Goal: Browse casually: Explore the website without a specific task or goal

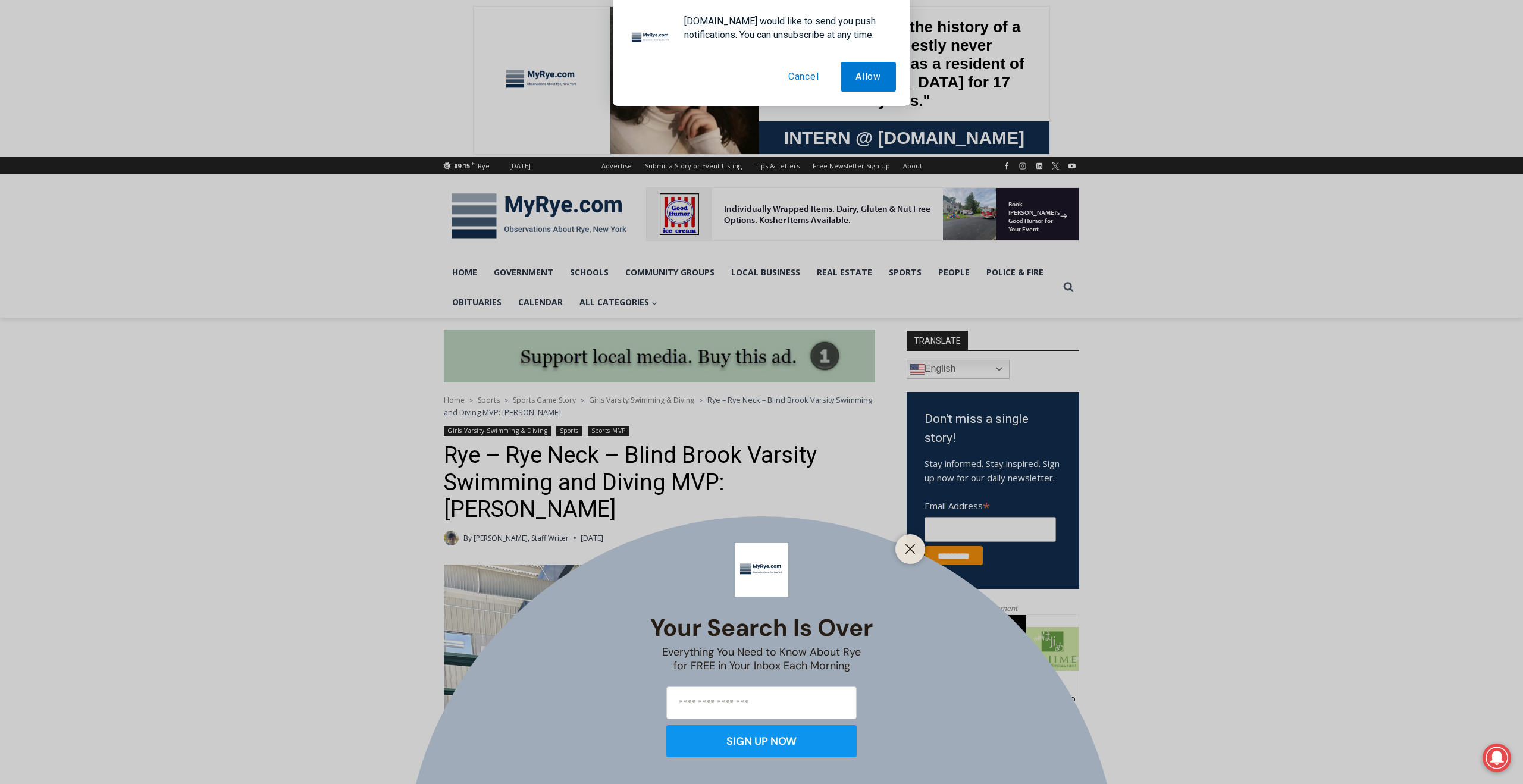
click at [796, 75] on button "Cancel" at bounding box center [803, 76] width 61 height 29
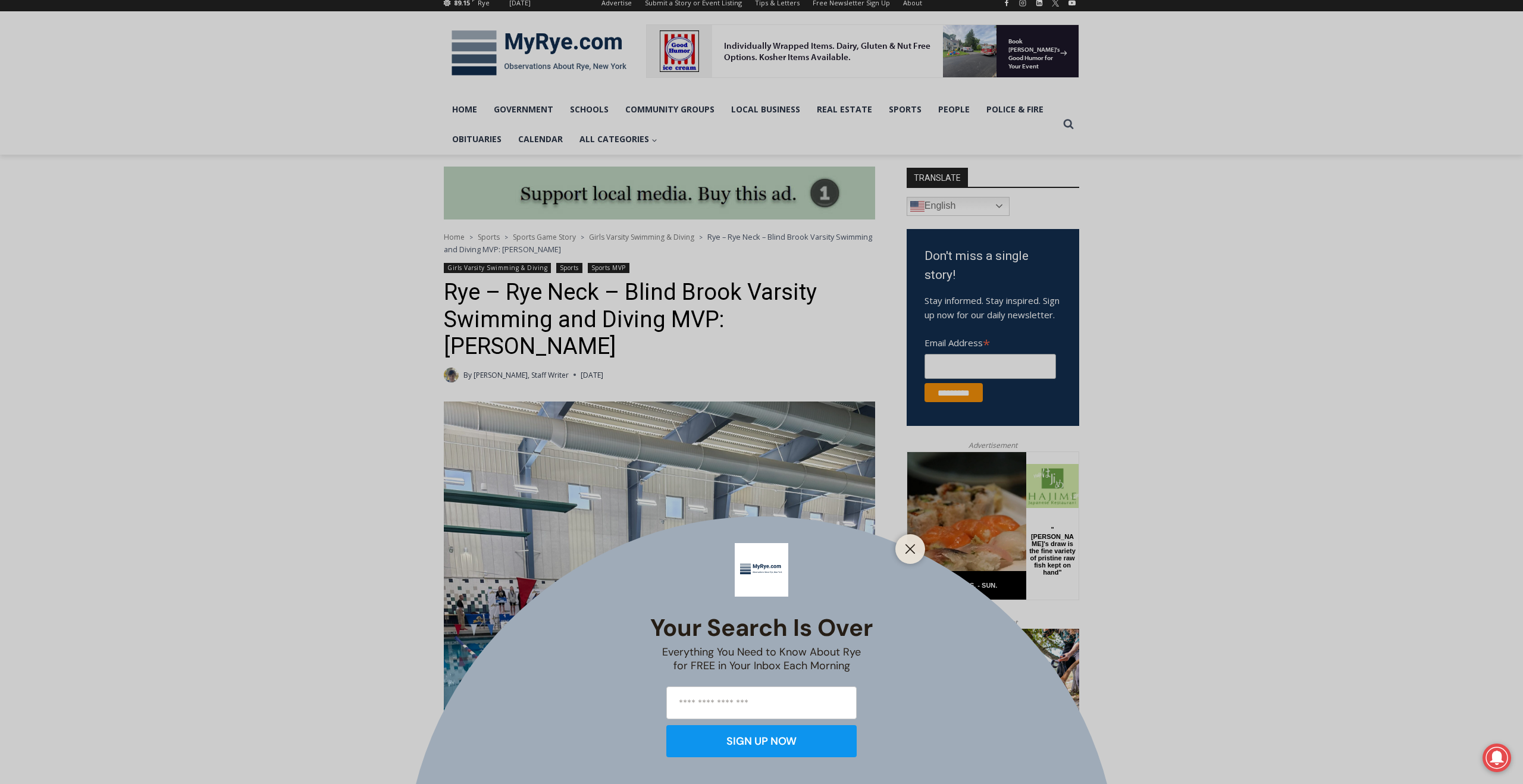
scroll to position [166, 0]
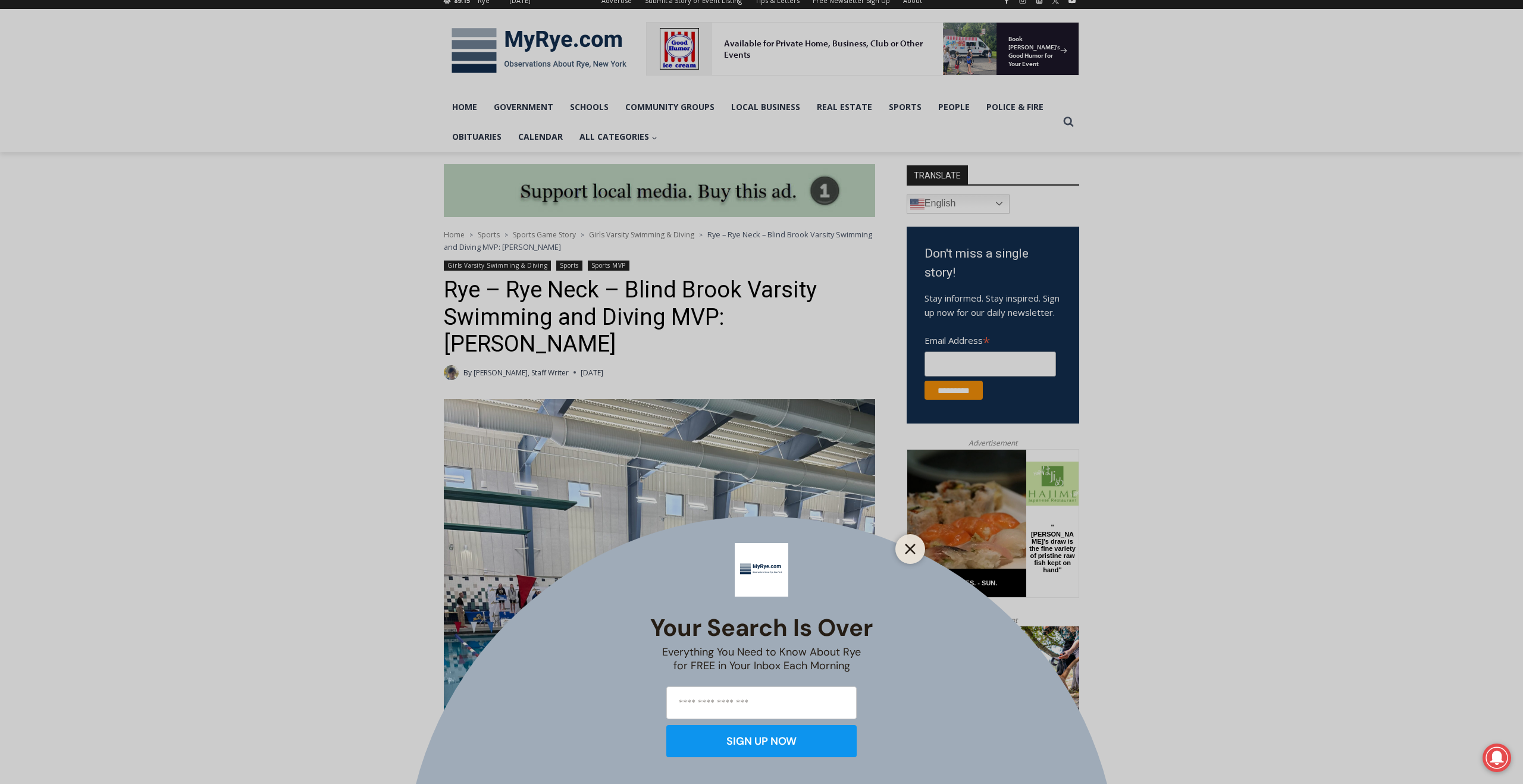
click at [915, 554] on button "Close" at bounding box center [910, 549] width 16 height 16
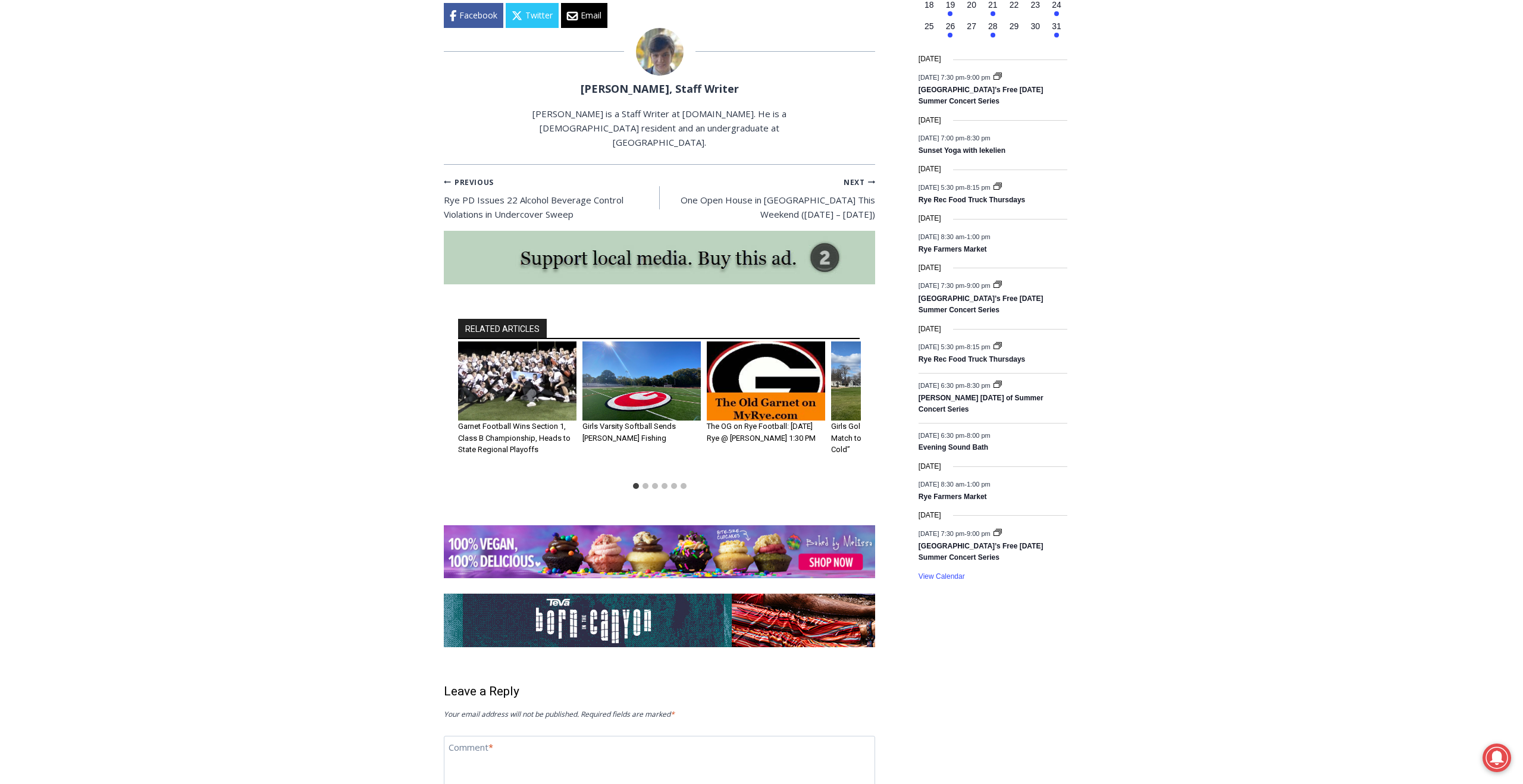
scroll to position [1488, 0]
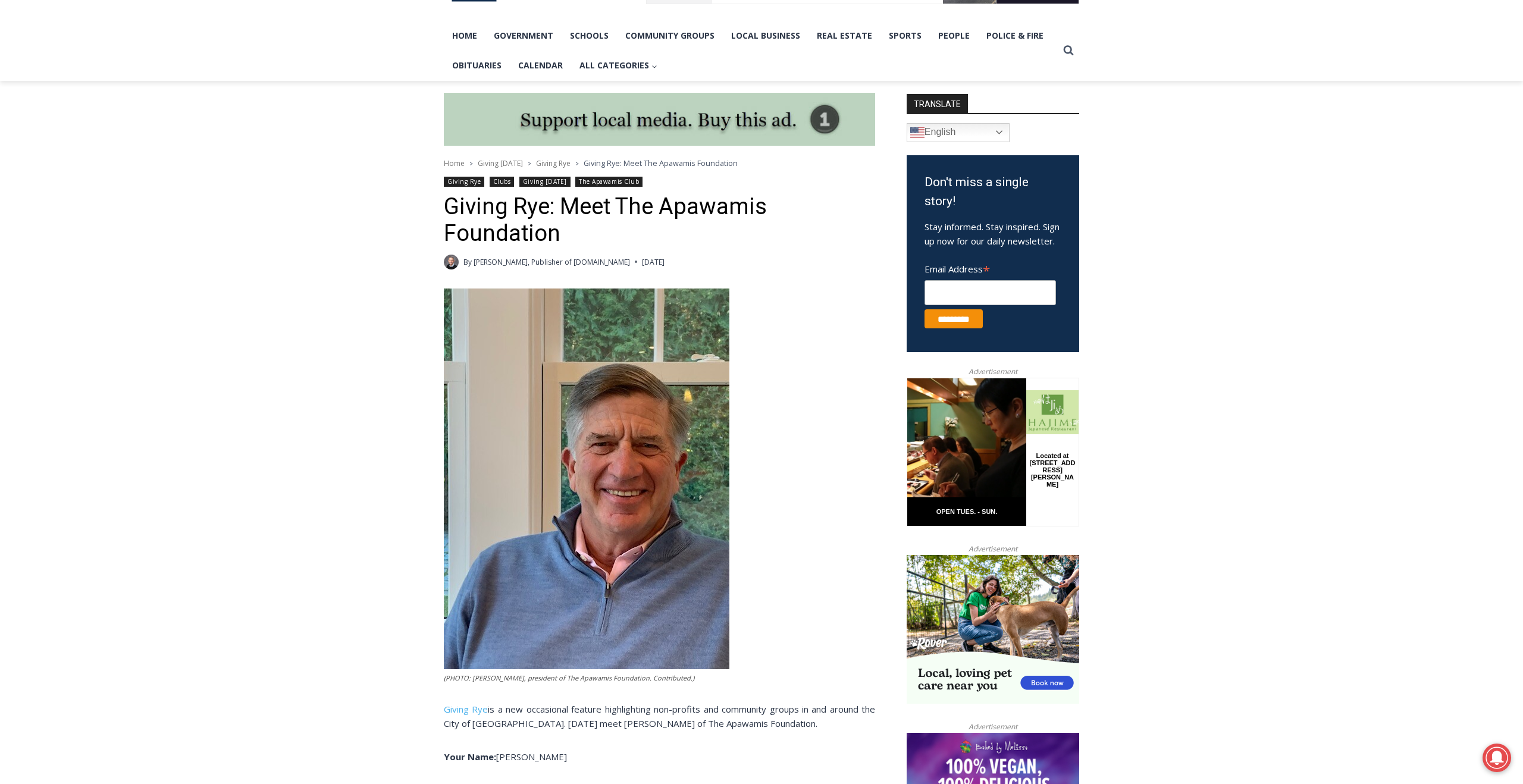
scroll to position [252, 0]
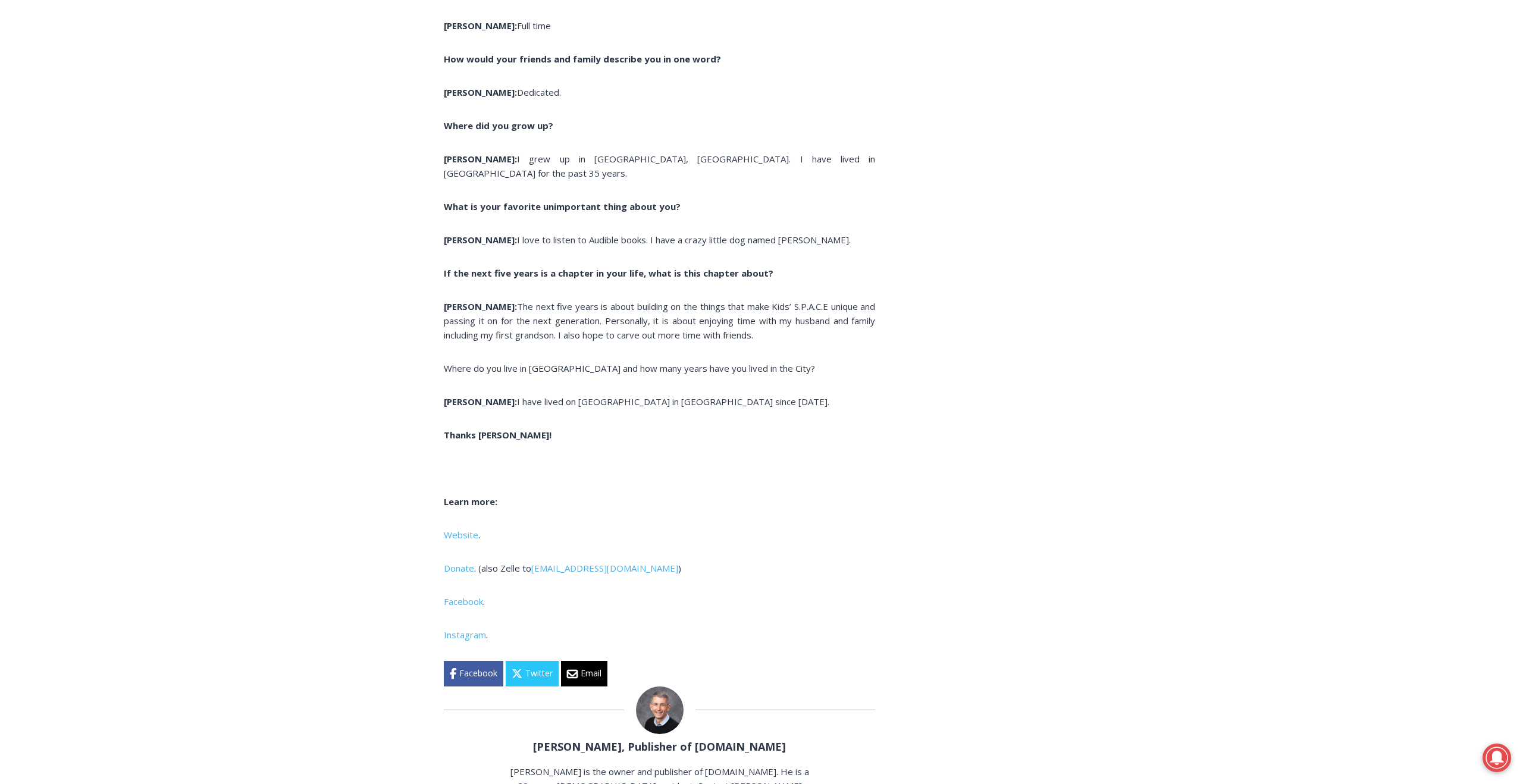
scroll to position [4140, 0]
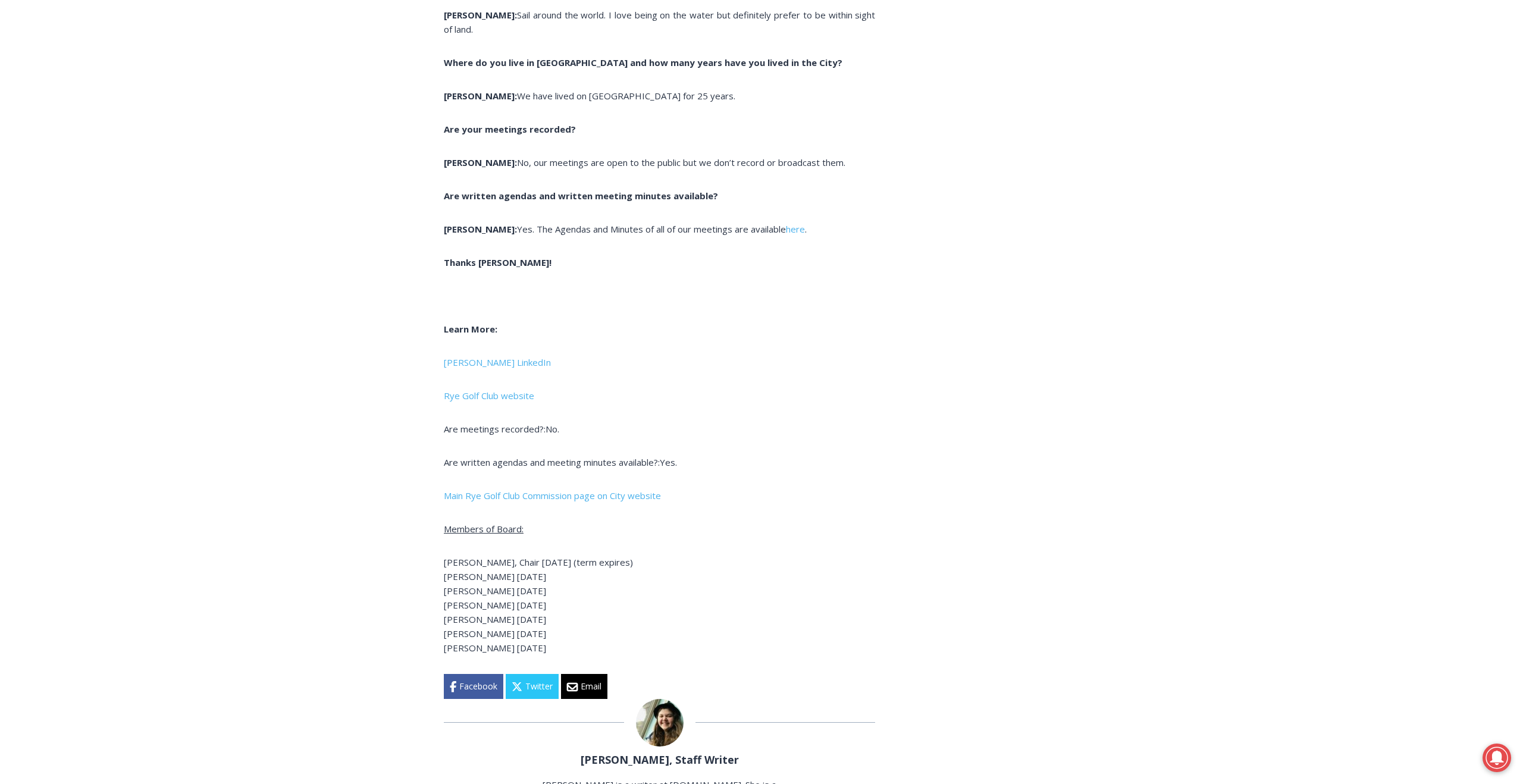
scroll to position [4815, 0]
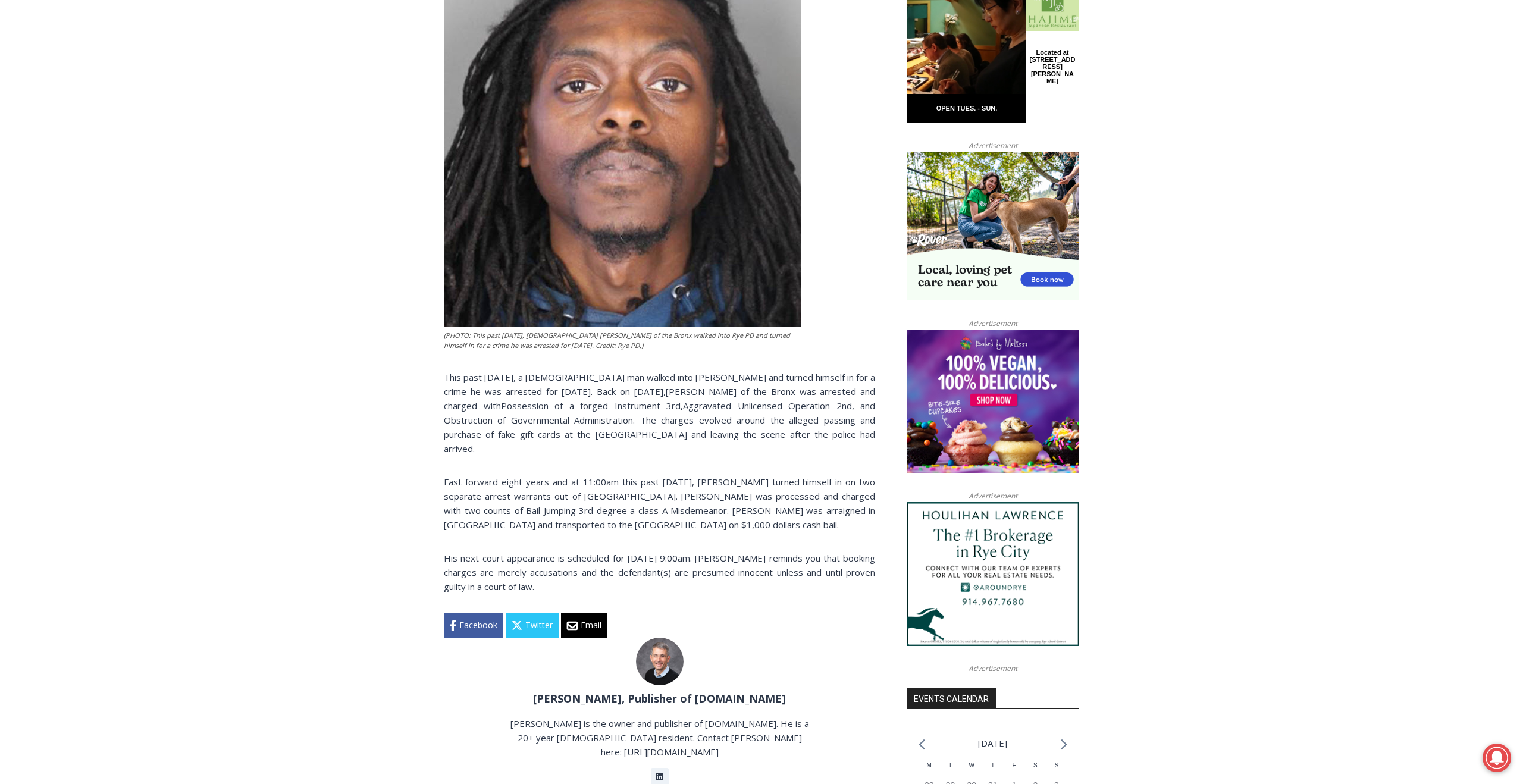
scroll to position [641, 0]
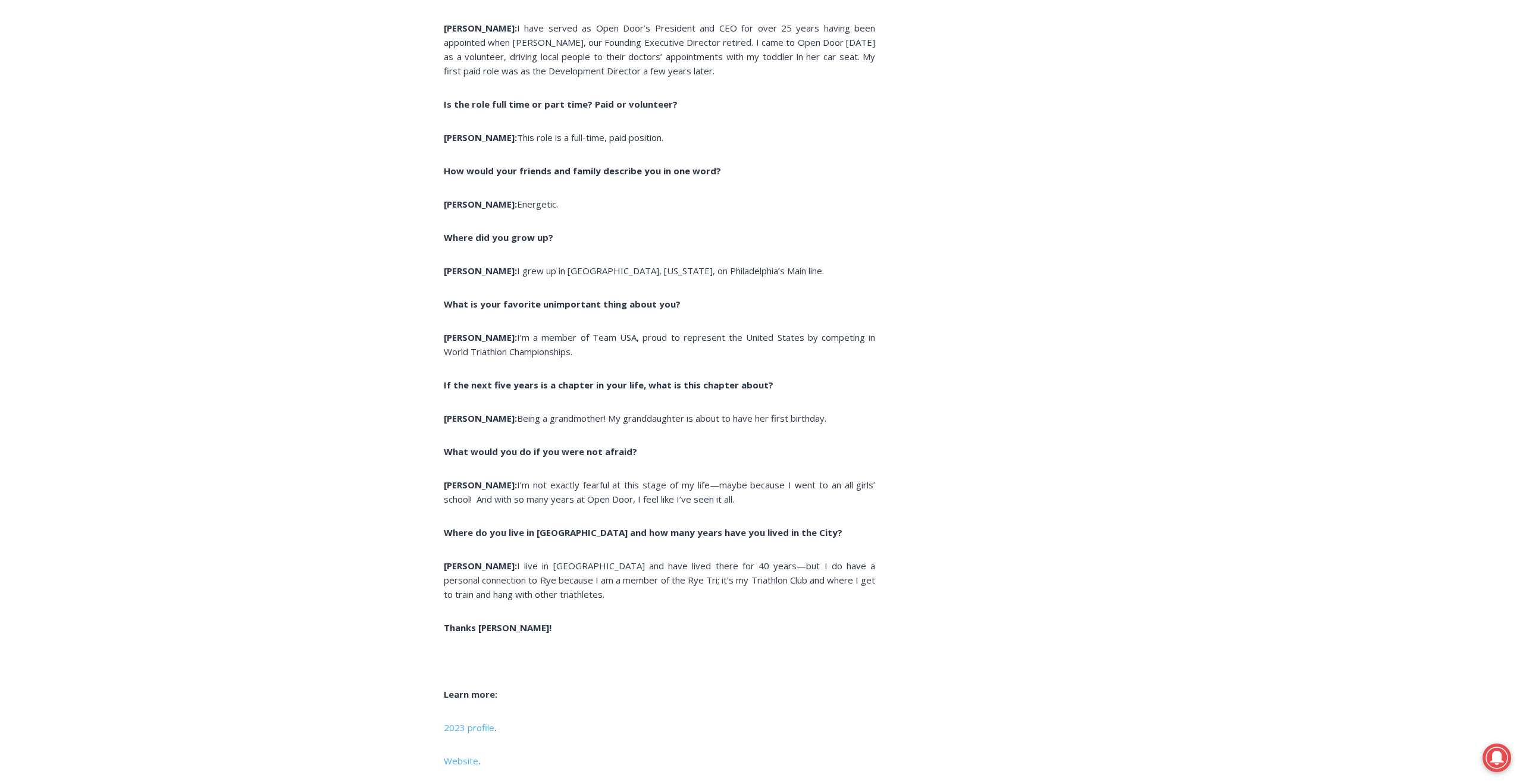
scroll to position [4563, 0]
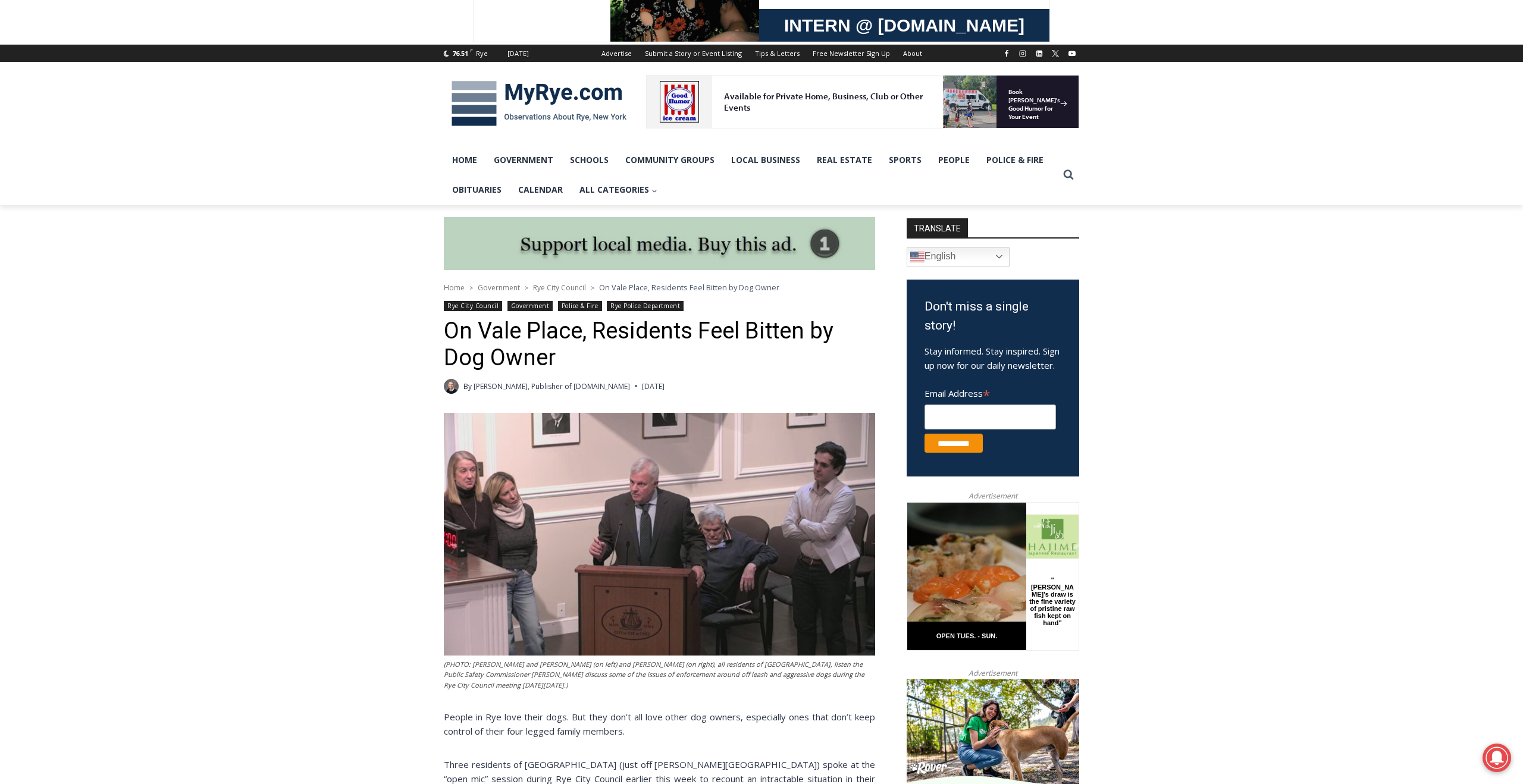
scroll to position [106, 0]
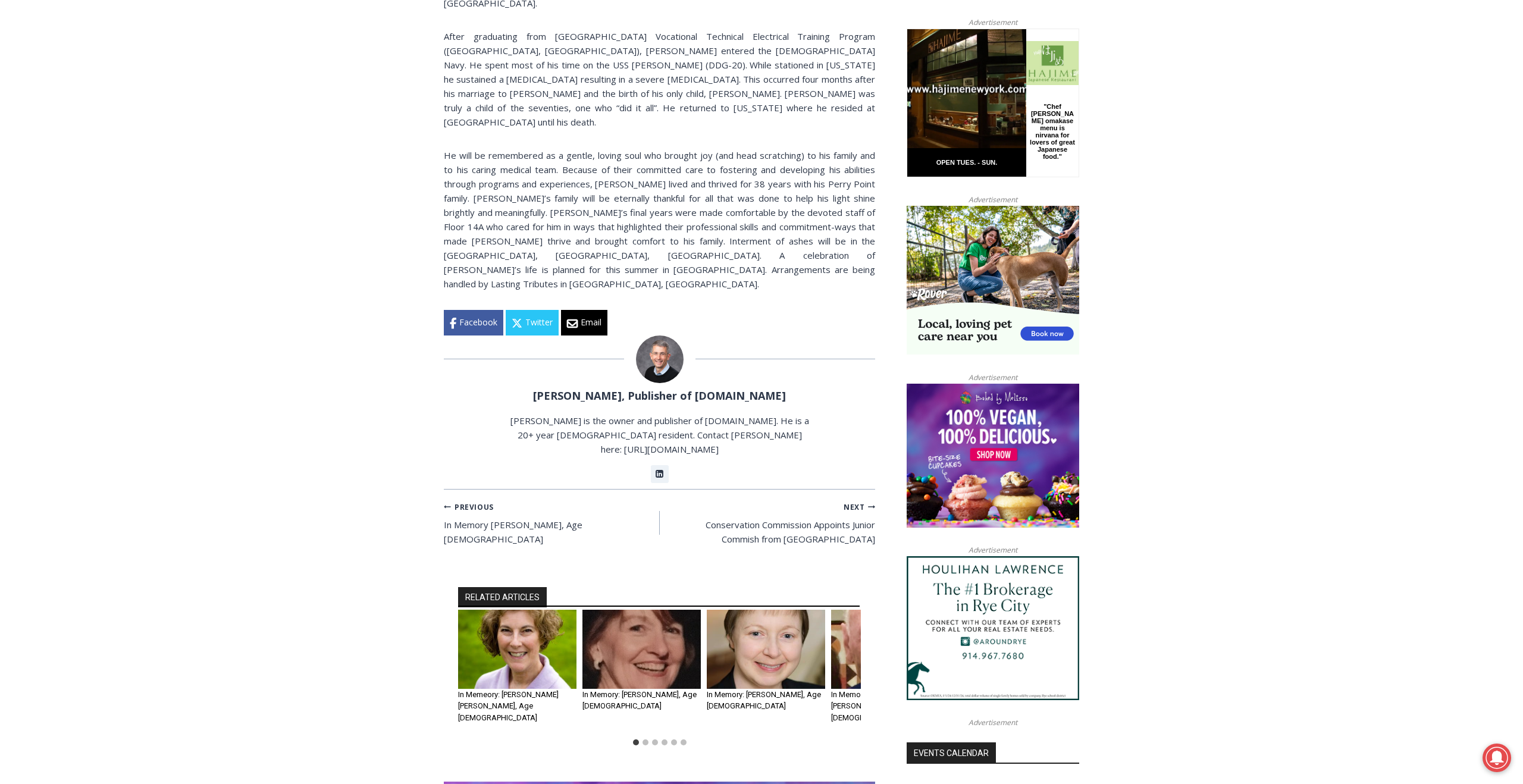
scroll to position [783, 0]
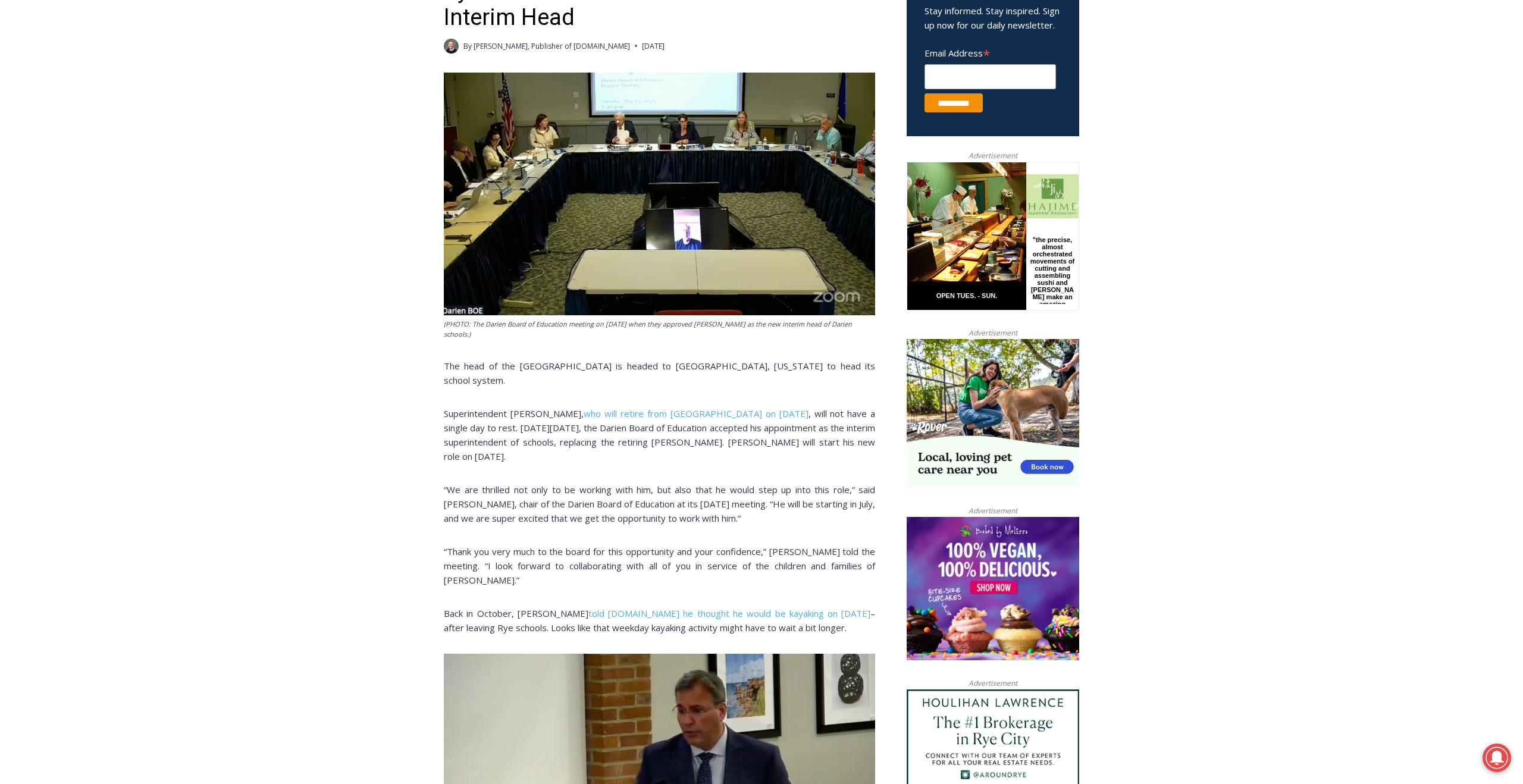
scroll to position [431, 0]
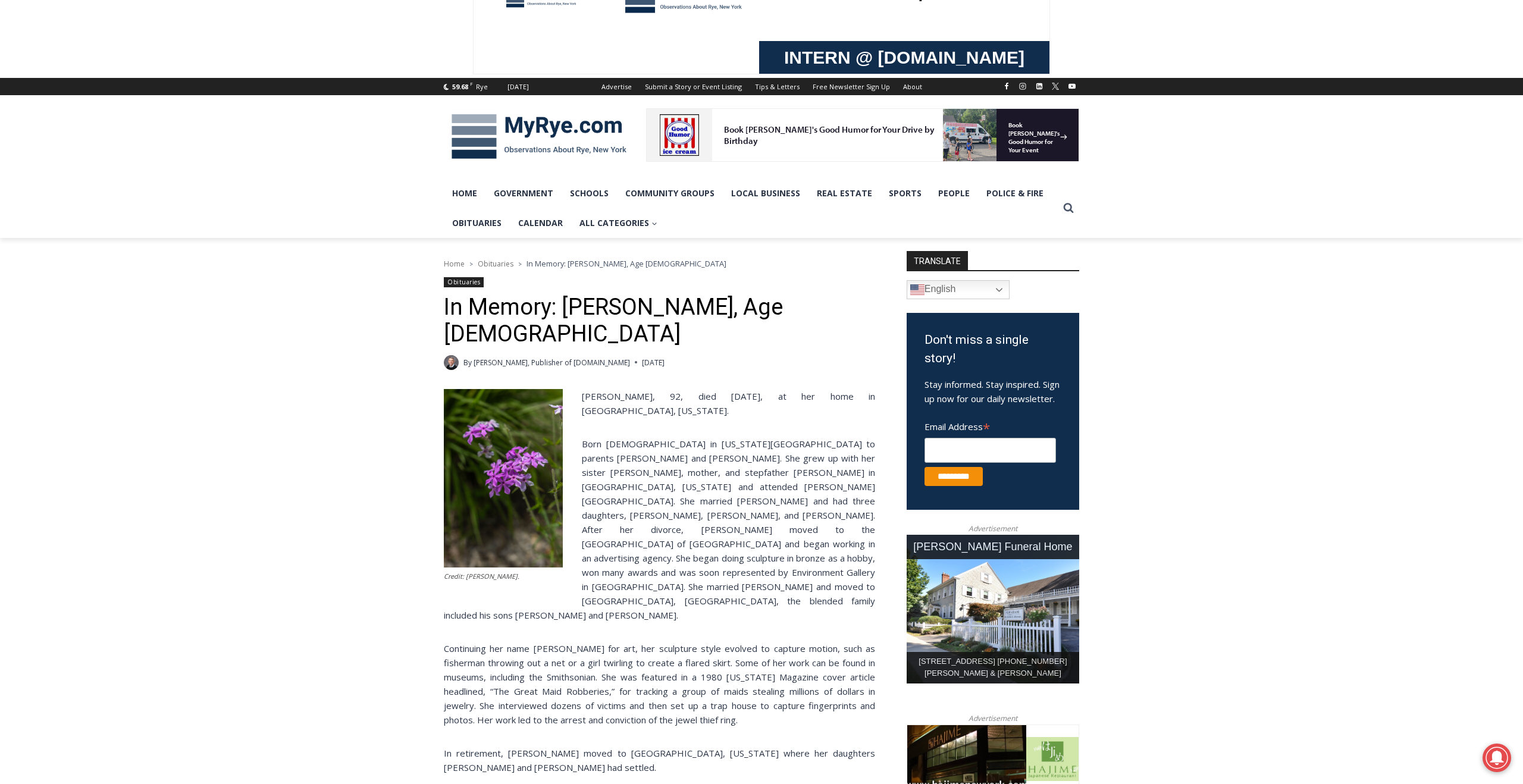
scroll to position [74, 0]
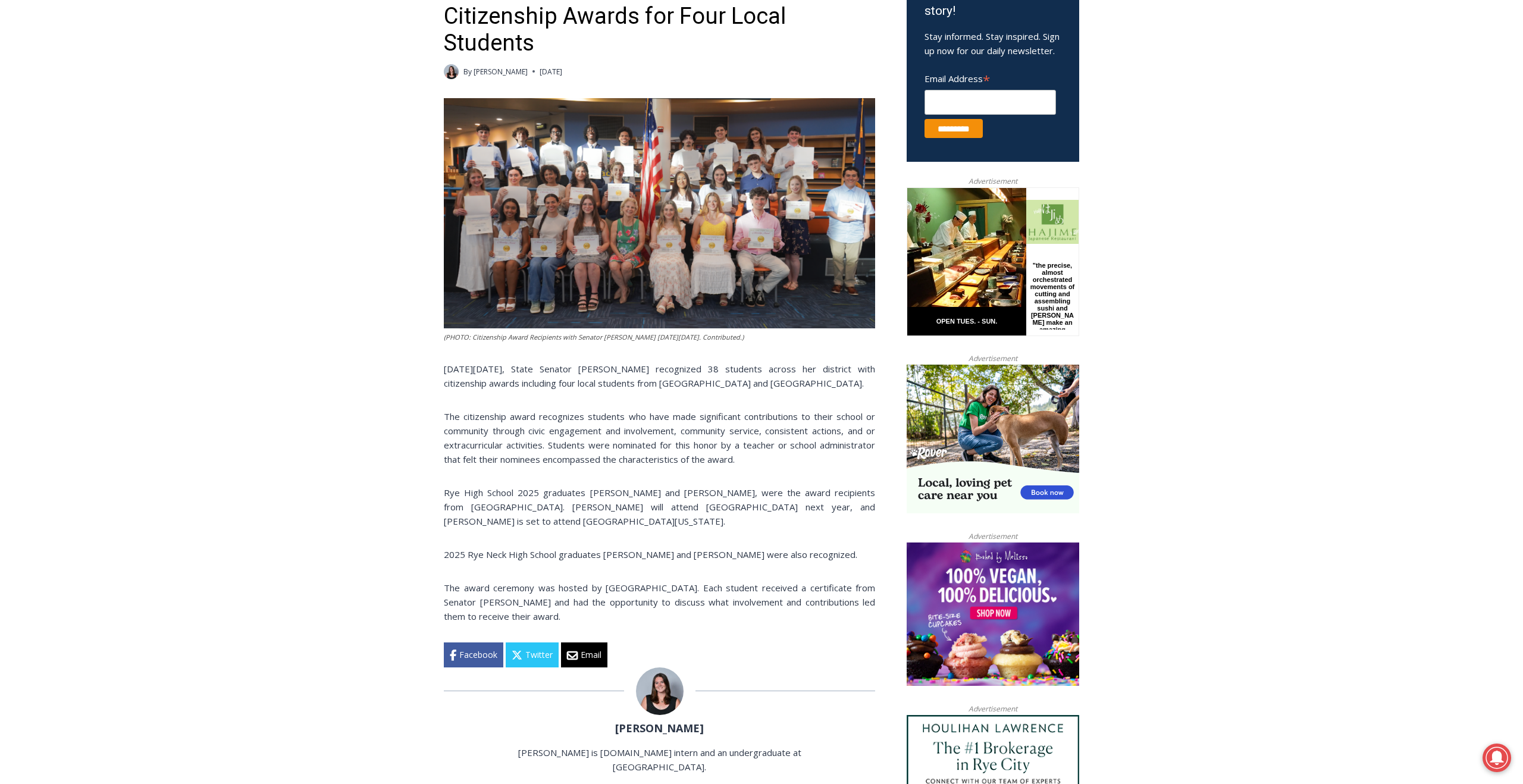
scroll to position [431, 0]
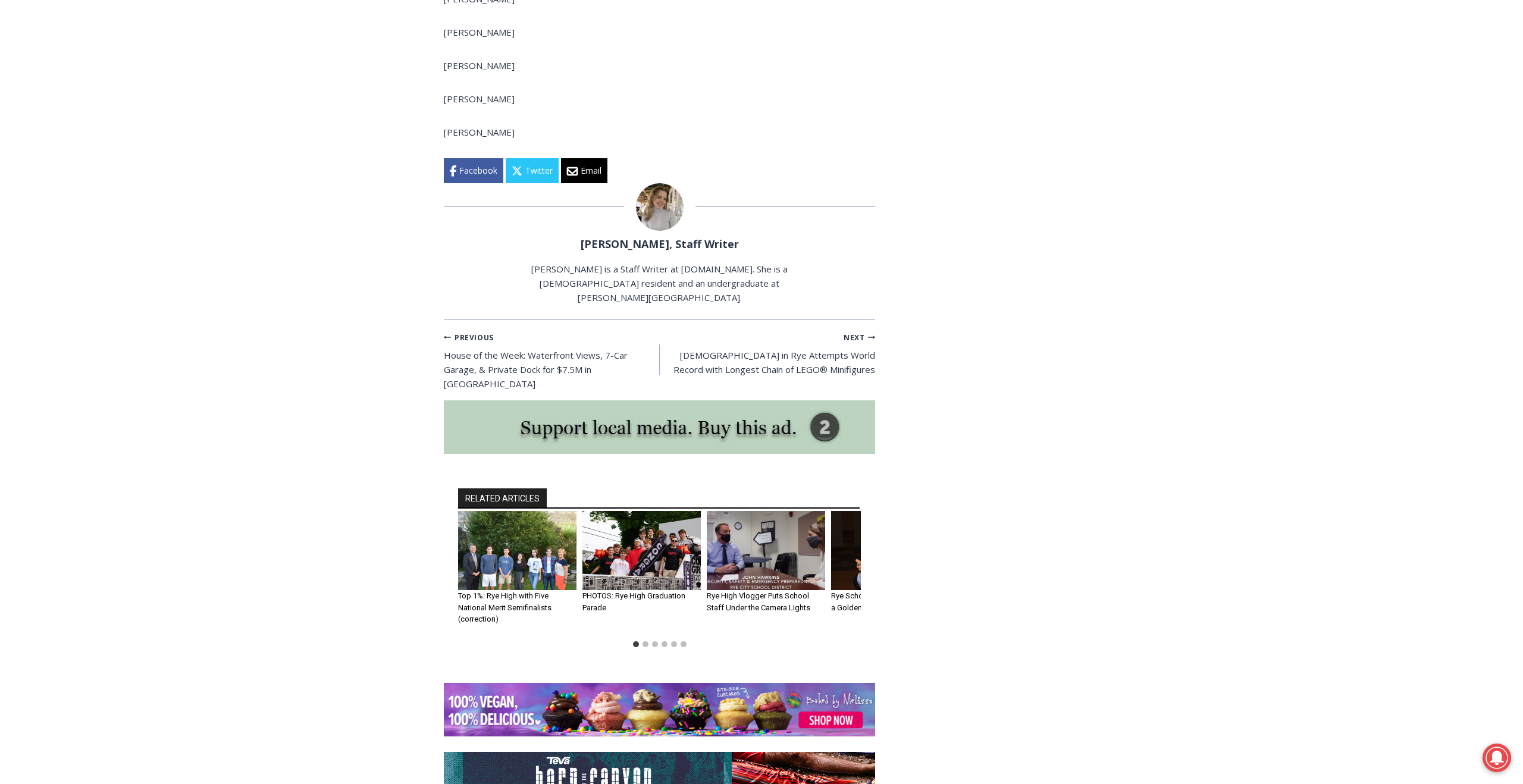
scroll to position [8852, 0]
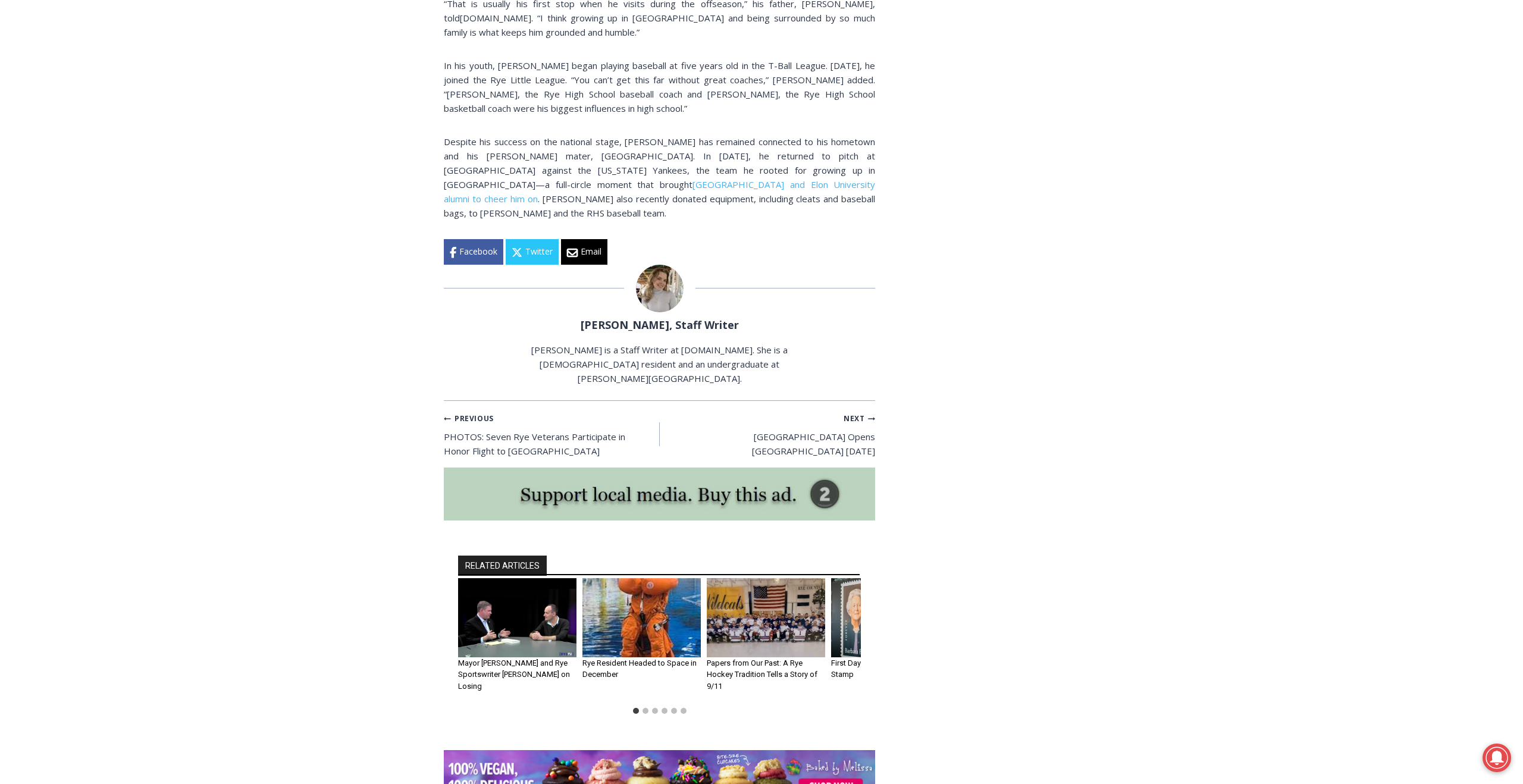
scroll to position [2253, 0]
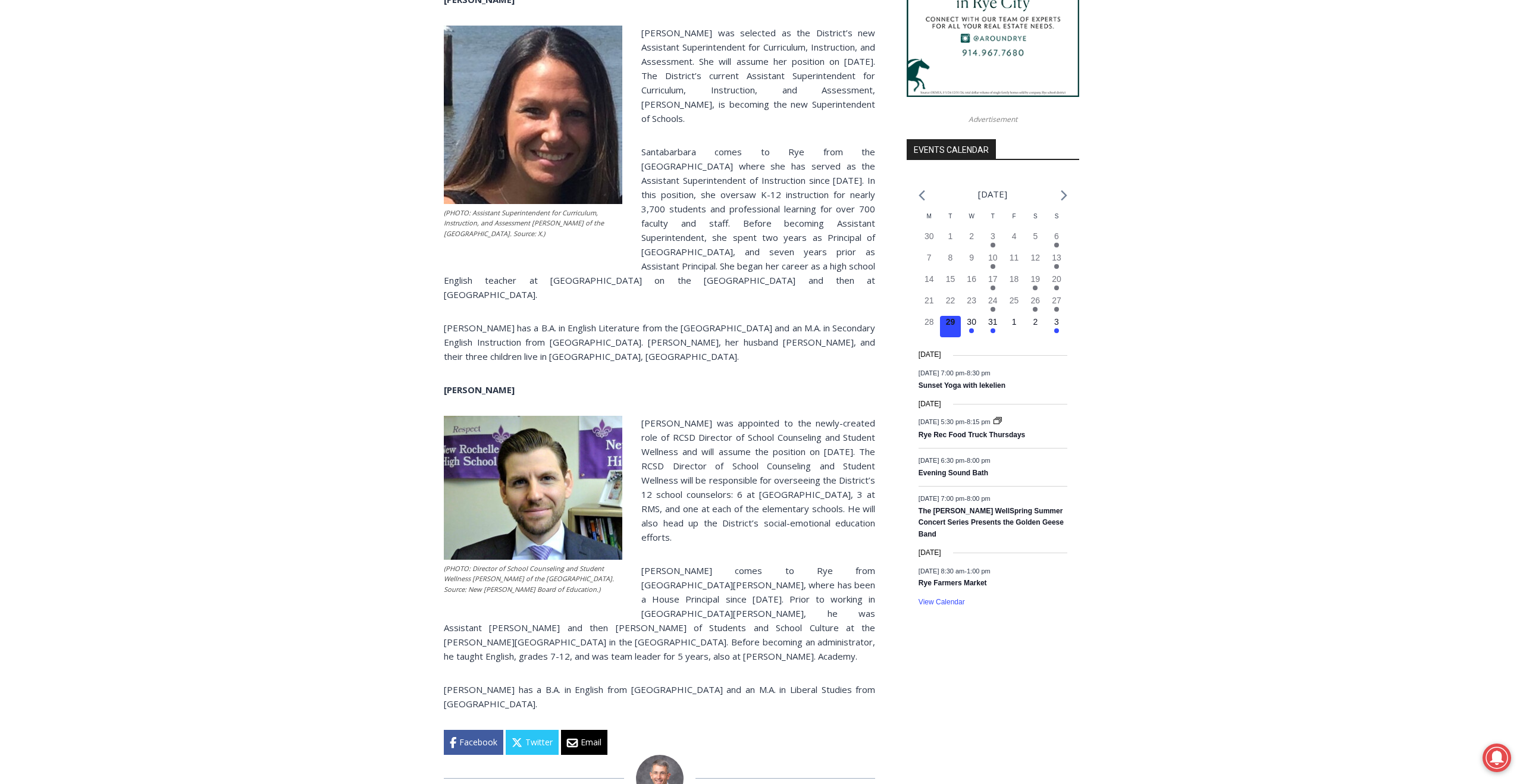
scroll to position [1191, 0]
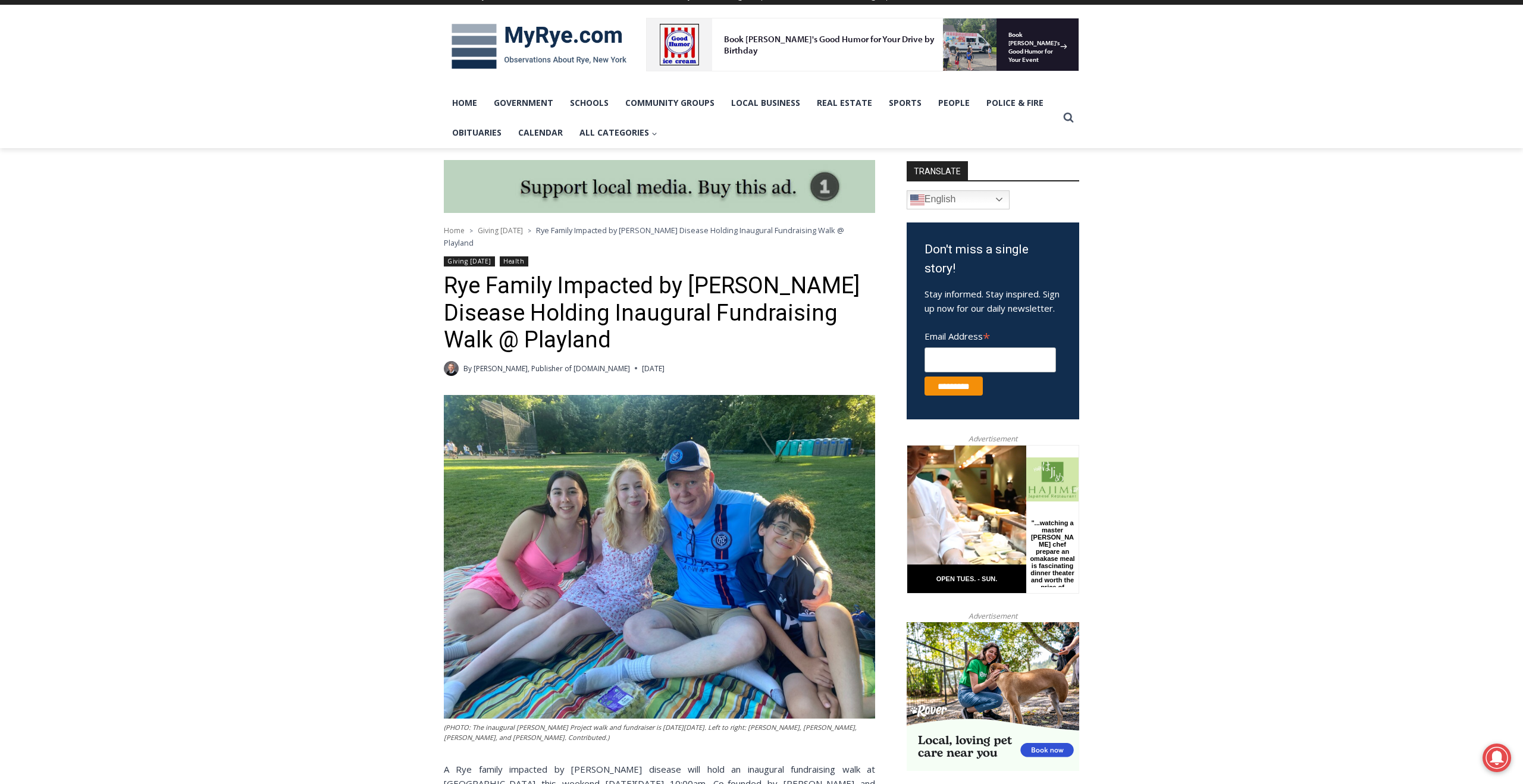
scroll to position [157, 0]
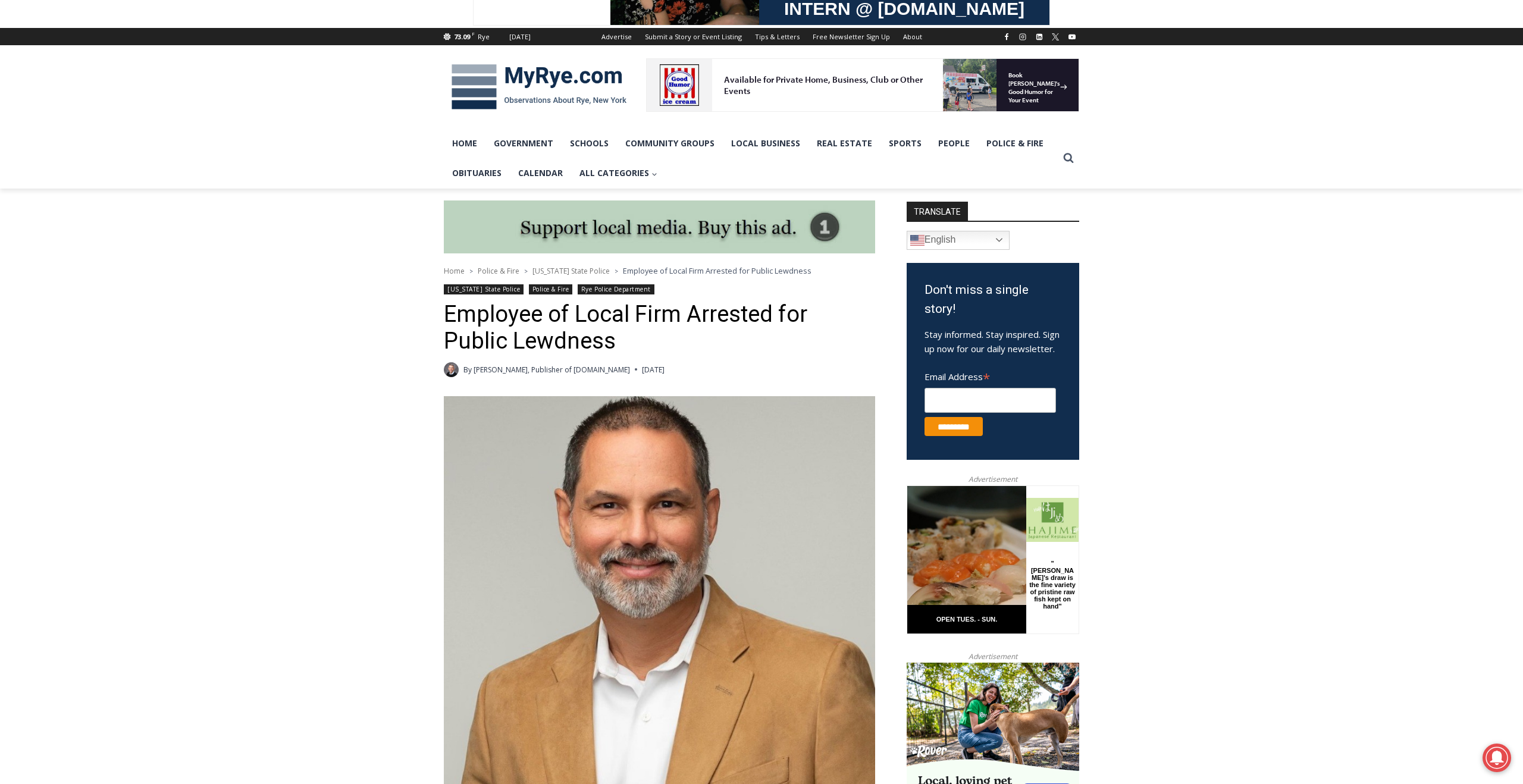
scroll to position [125, 0]
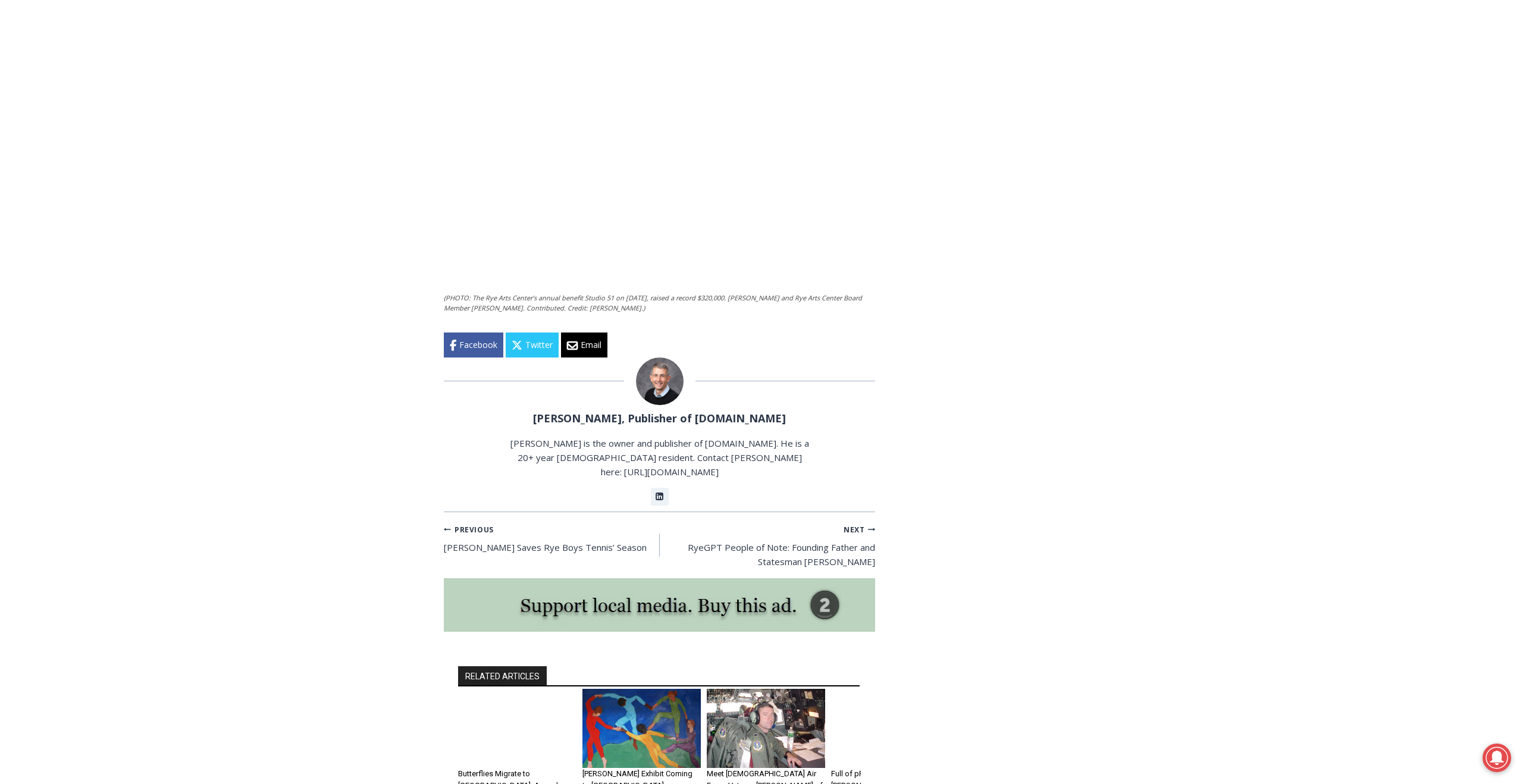
scroll to position [10833, 0]
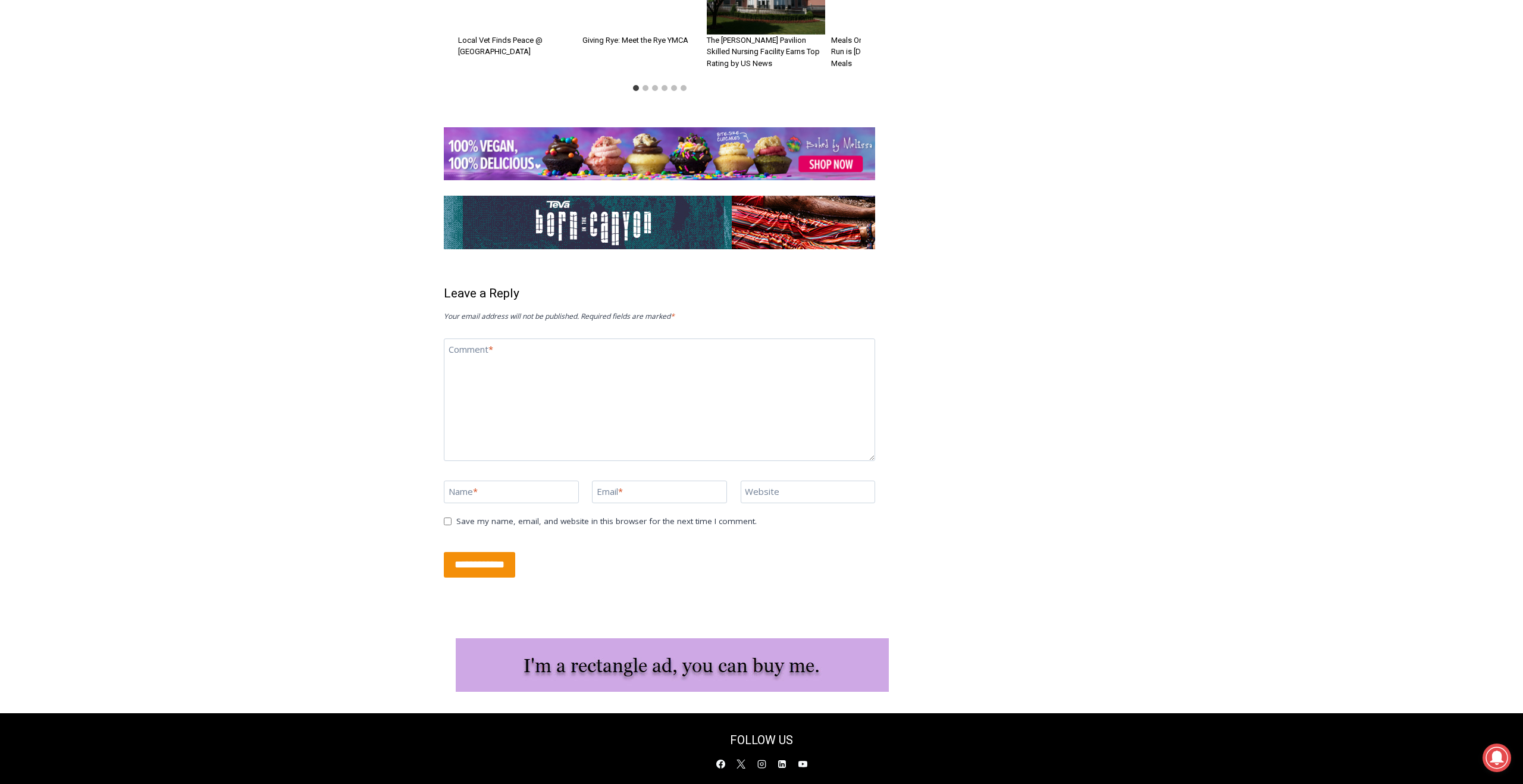
scroll to position [3914, 0]
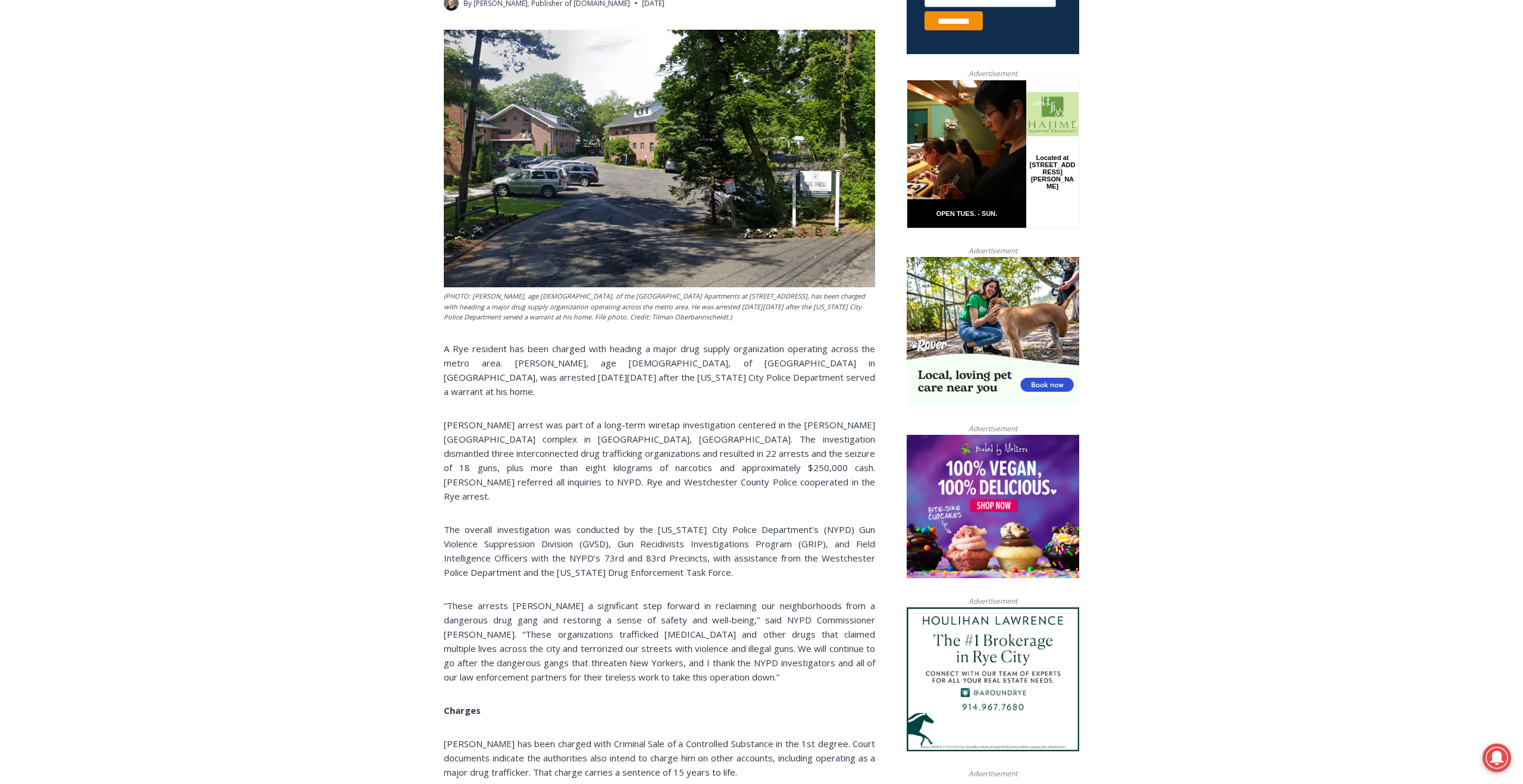
scroll to position [524, 0]
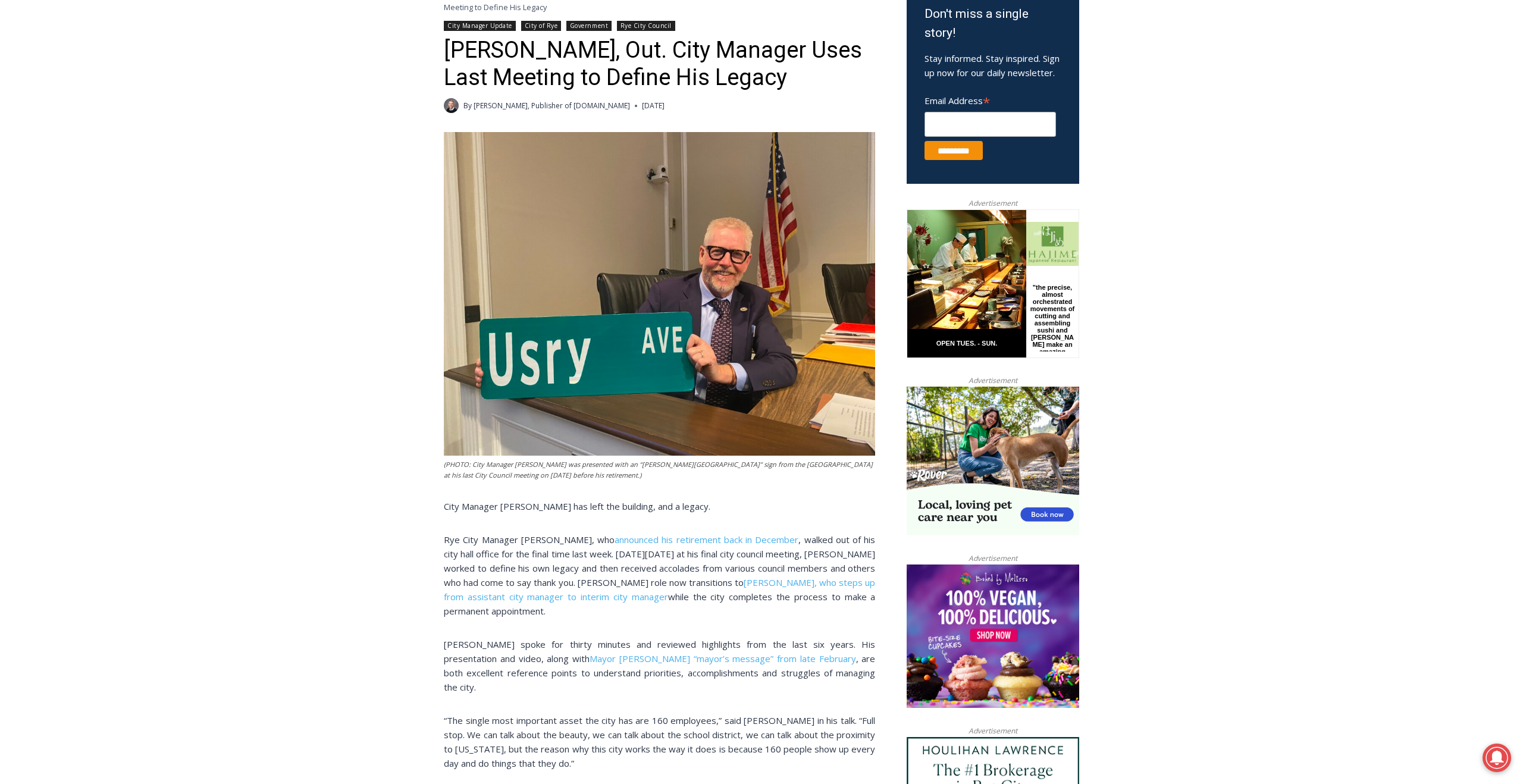
scroll to position [399, 0]
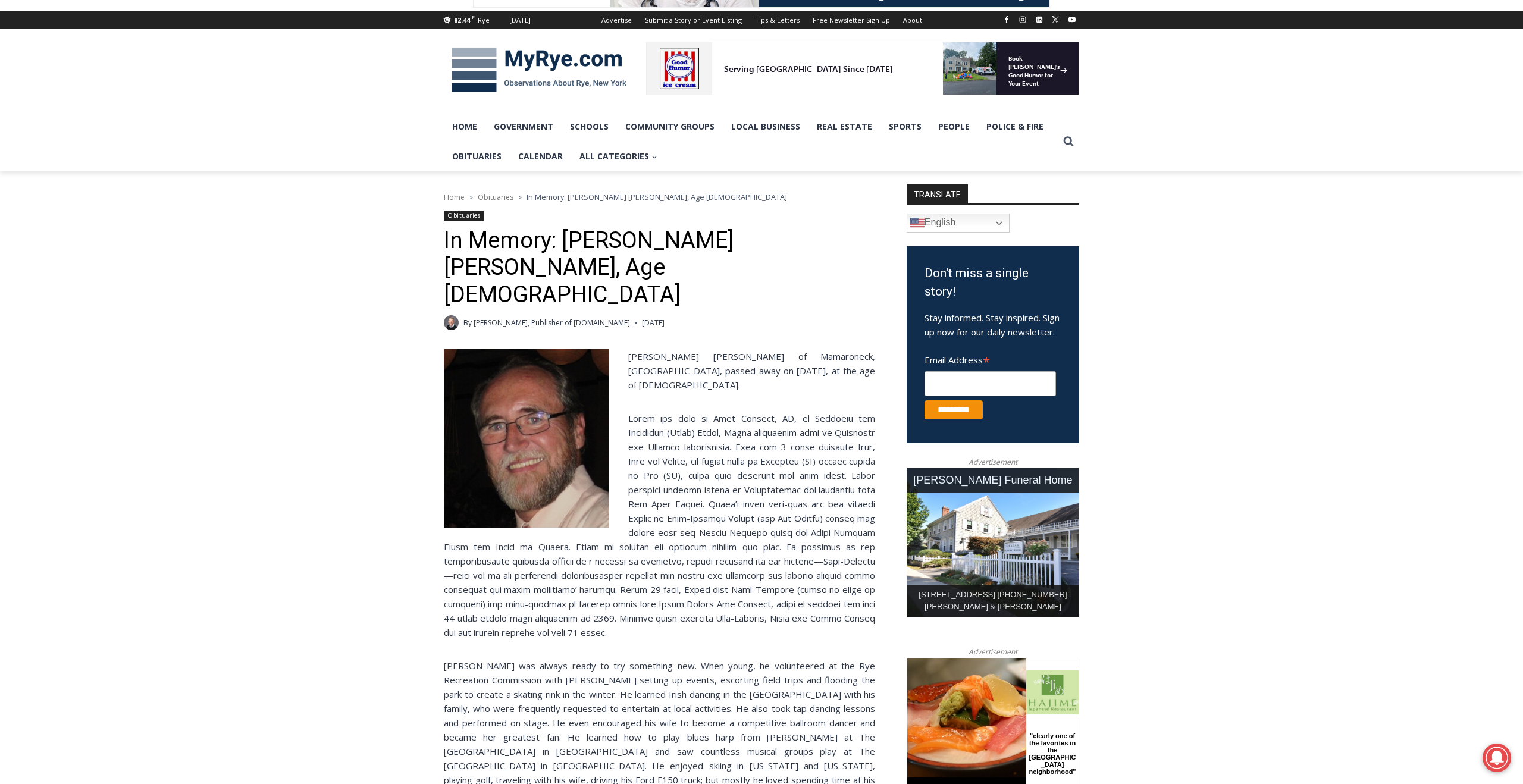
scroll to position [146, 0]
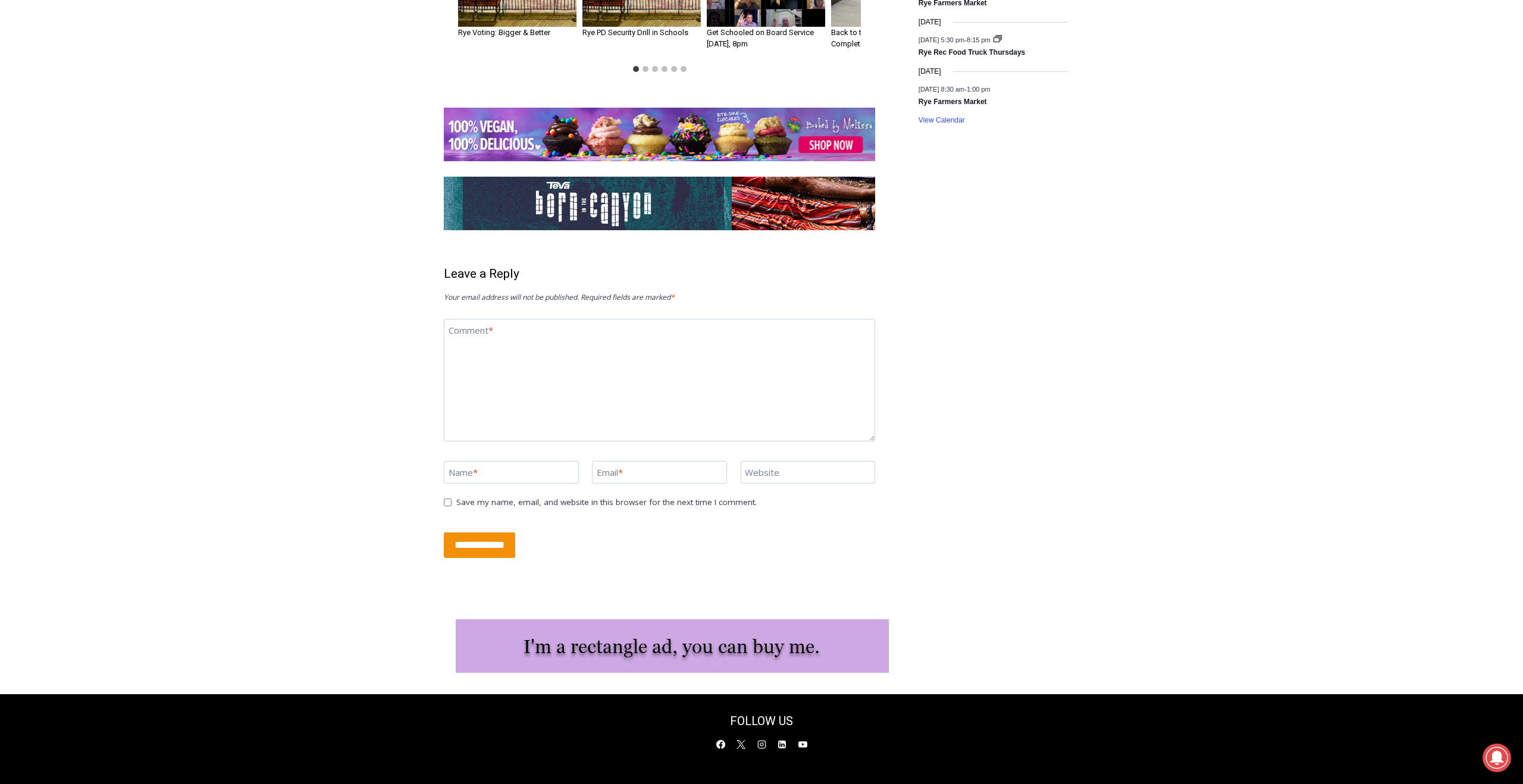
scroll to position [1983, 0]
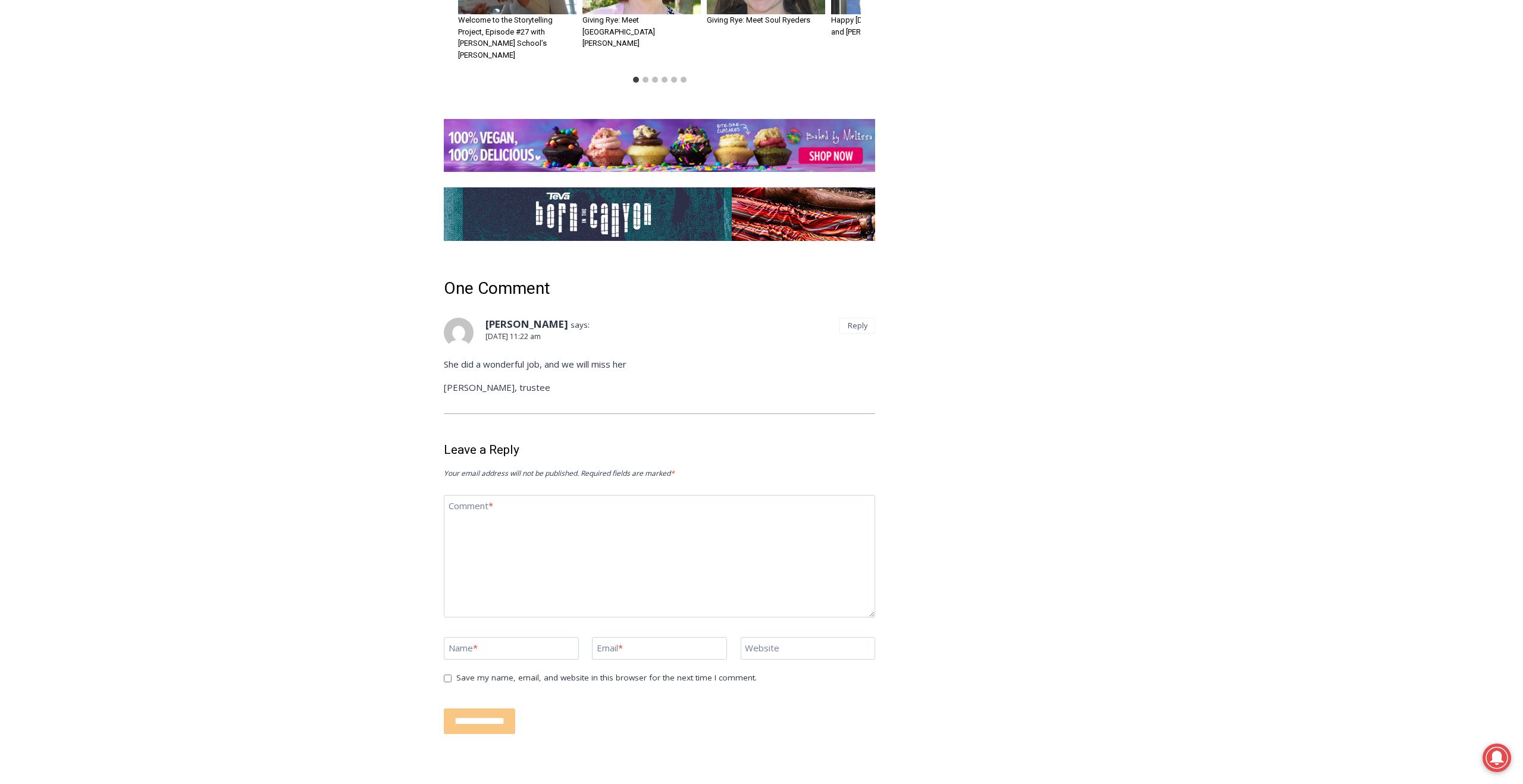
scroll to position [2526, 0]
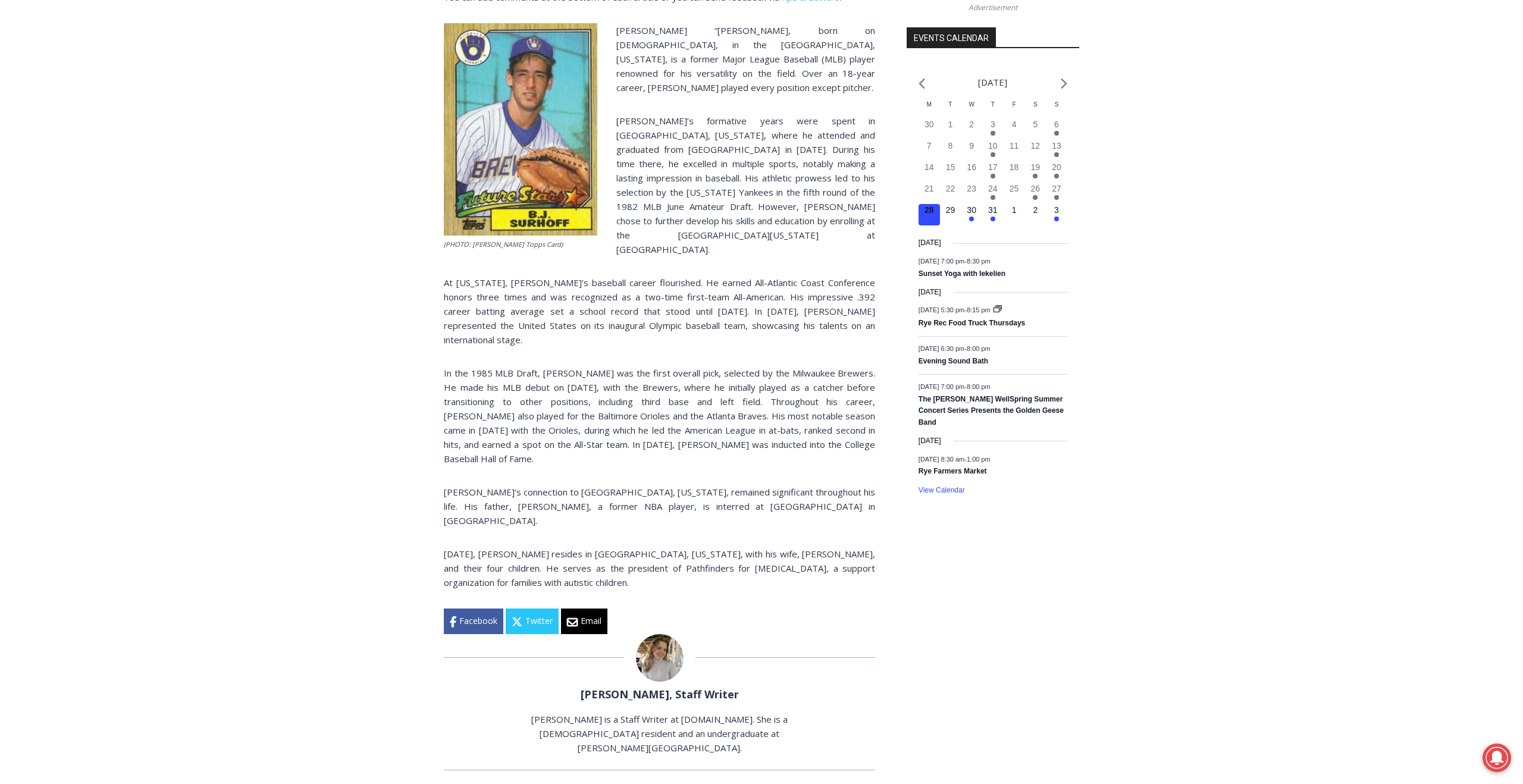
scroll to position [1302, 0]
